Goal: Navigation & Orientation: Find specific page/section

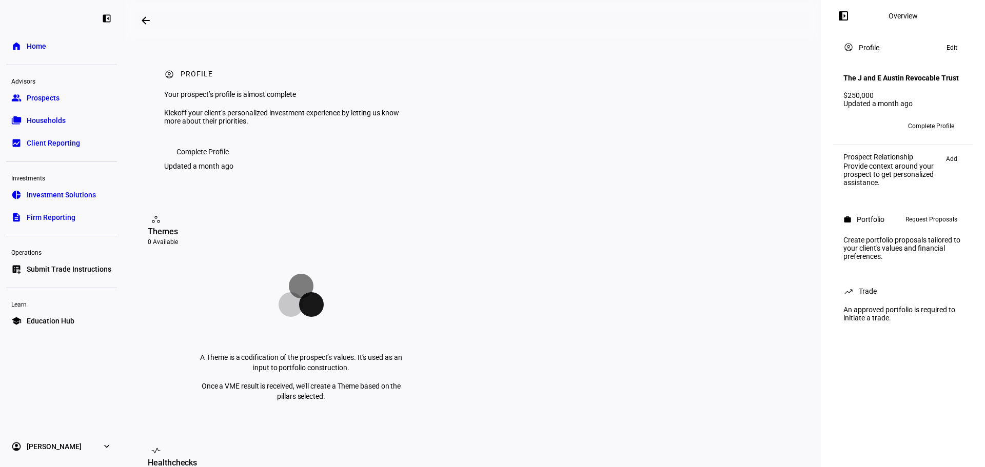
click at [48, 97] on span "Prospects" at bounding box center [43, 98] width 33 height 10
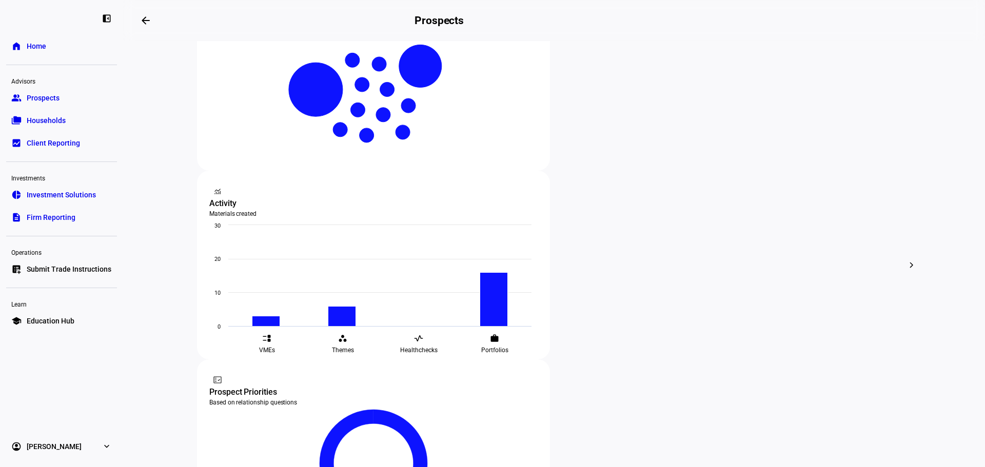
scroll to position [233, 0]
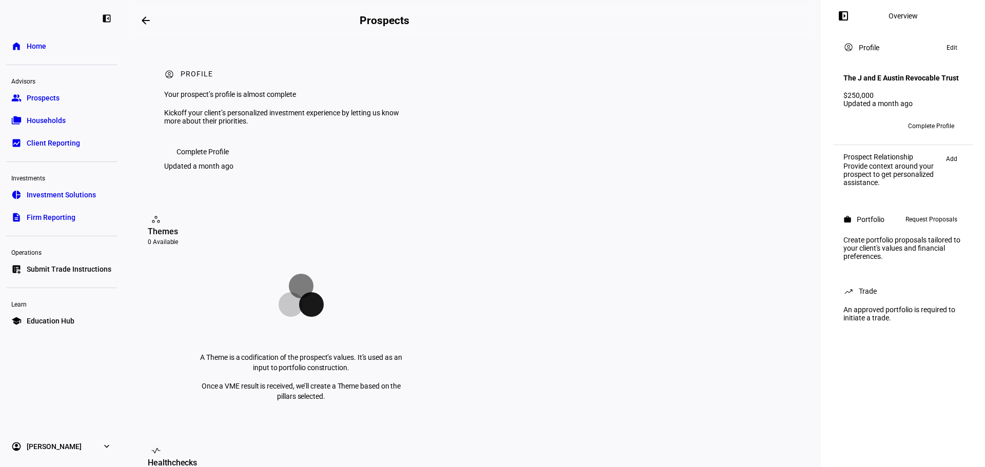
click at [983, 138] on div "left_panel_open Overview account_circle Profile Edit The J and E Austin Revocab…" at bounding box center [903, 233] width 164 height 467
drag, startPoint x: 985, startPoint y: 141, endPoint x: 984, endPoint y: 177, distance: 36.4
click at [984, 177] on div "left_panel_open Overview account_circle Profile Edit The J and E Austin Revocab…" at bounding box center [903, 233] width 164 height 467
click at [850, 408] on div "left_panel_open Overview account_circle Profile Edit The J and E Austin Revocab…" at bounding box center [903, 233] width 164 height 467
drag, startPoint x: 984, startPoint y: 40, endPoint x: 985, endPoint y: 120, distance: 80.1
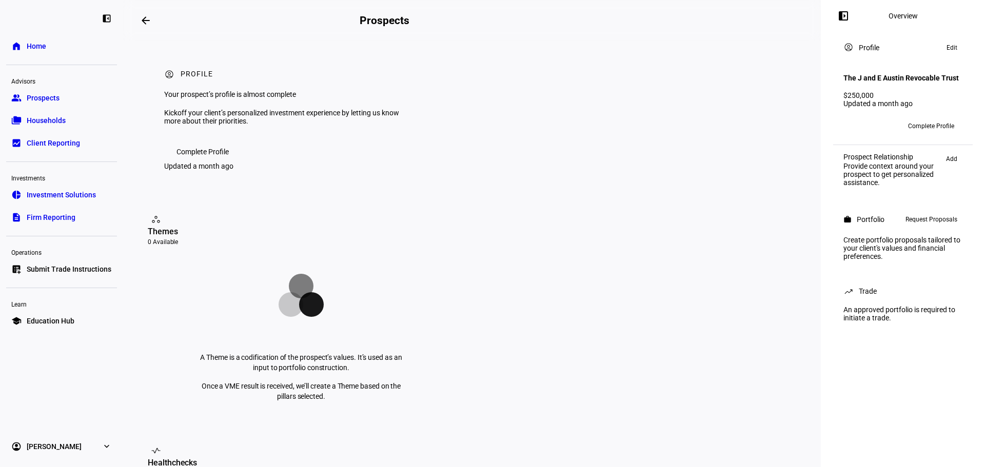
click at [985, 120] on div "left_panel_open Overview account_circle Profile Edit The J and E Austin Revocab…" at bounding box center [903, 233] width 164 height 467
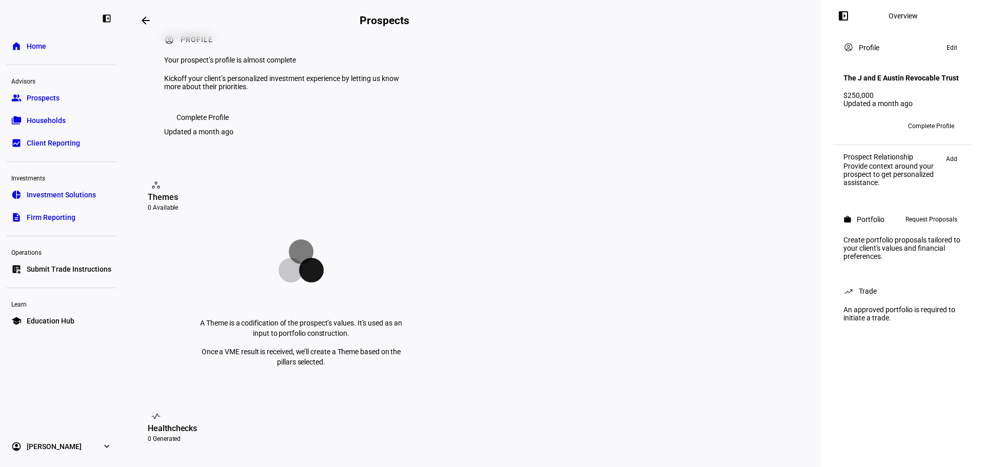
scroll to position [25, 0]
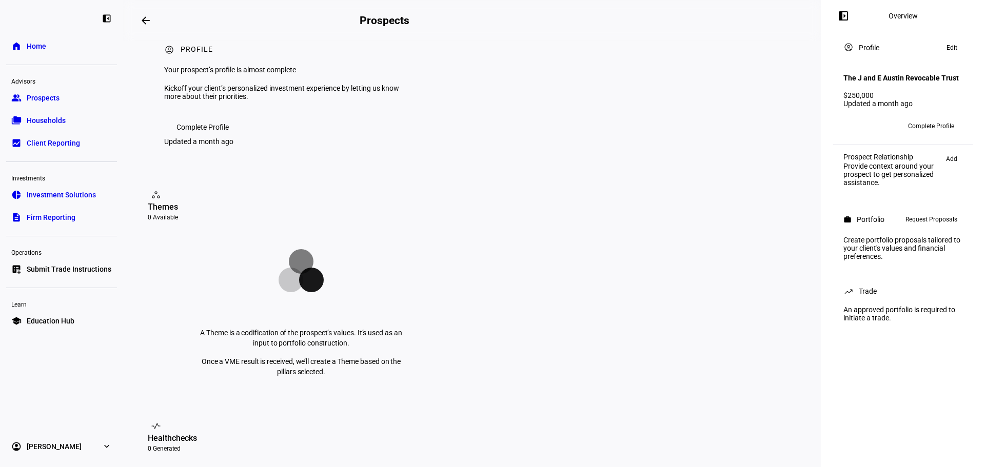
drag, startPoint x: 42, startPoint y: 102, endPoint x: 47, endPoint y: 102, distance: 5.2
click at [42, 102] on span "Prospects" at bounding box center [43, 98] width 33 height 10
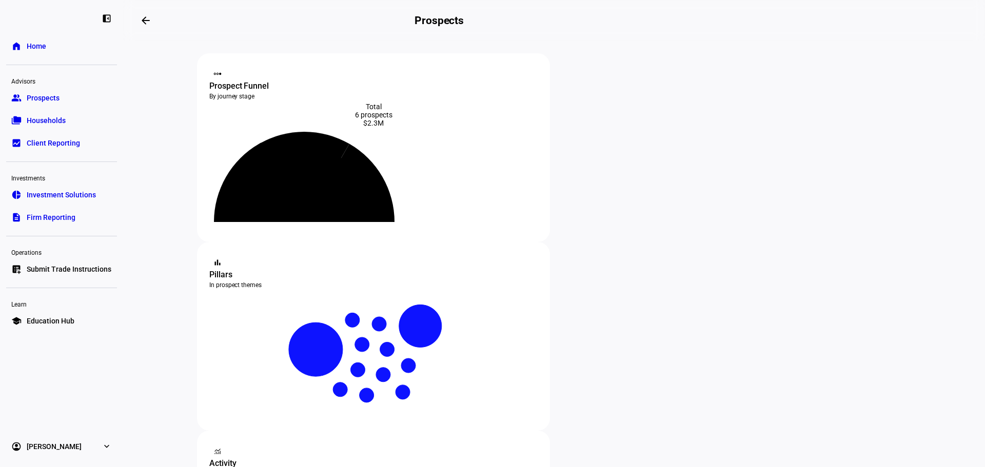
scroll to position [208, 0]
